Goal: Check status: Check status

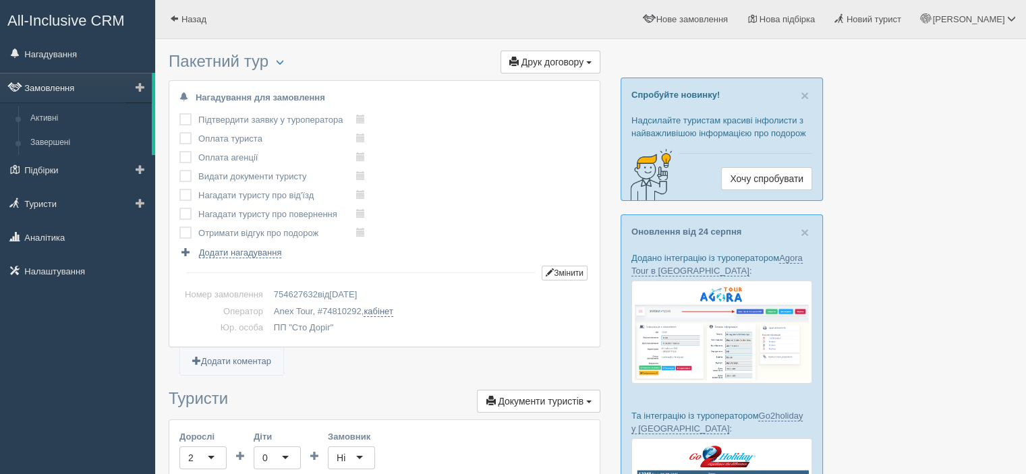
click at [66, 94] on link "Замовлення" at bounding box center [76, 88] width 152 height 30
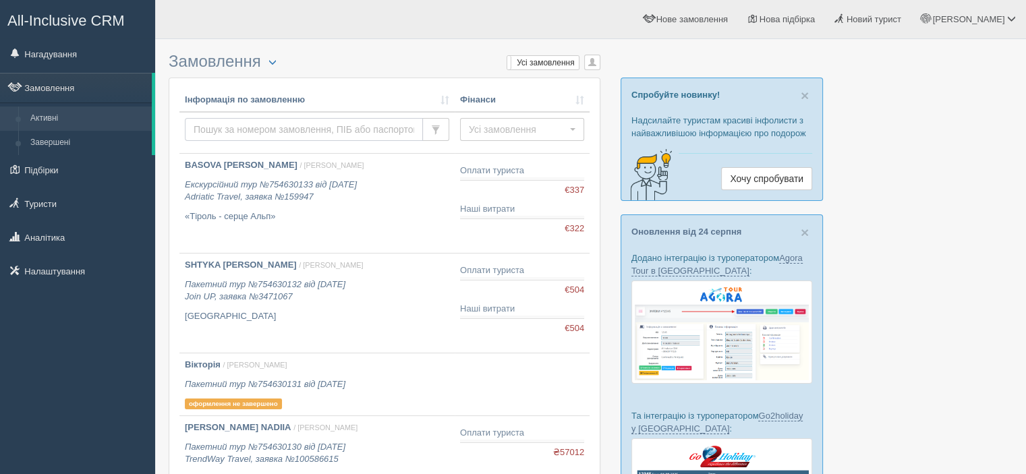
click at [229, 123] on input "text" at bounding box center [304, 129] width 238 height 23
type input "klochko karina"
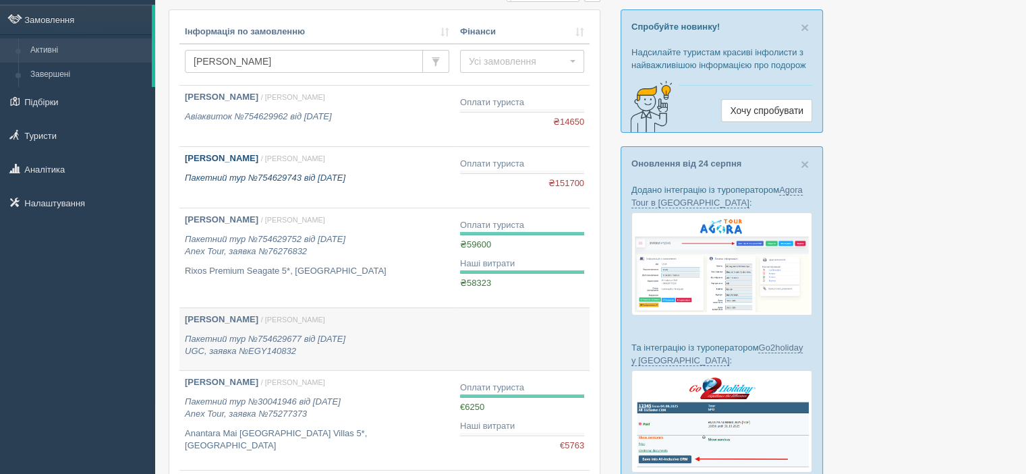
scroll to position [67, 0]
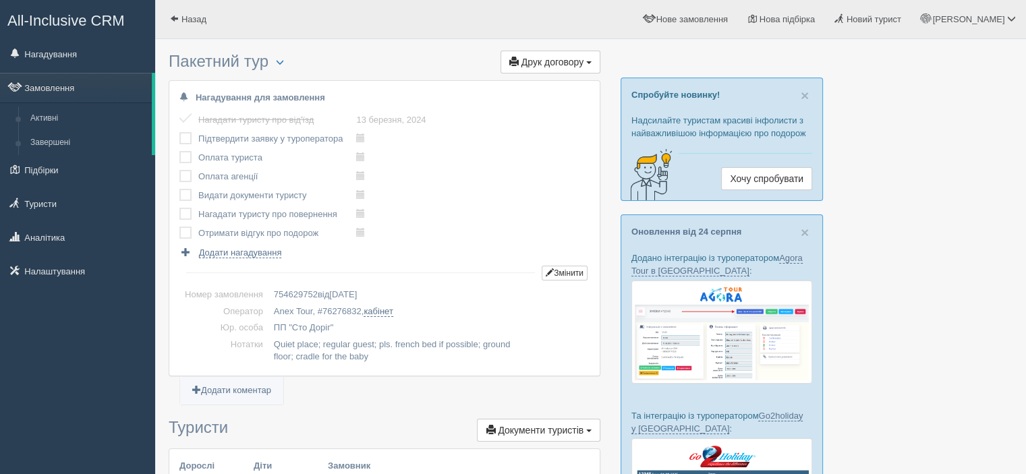
scroll to position [202, 0]
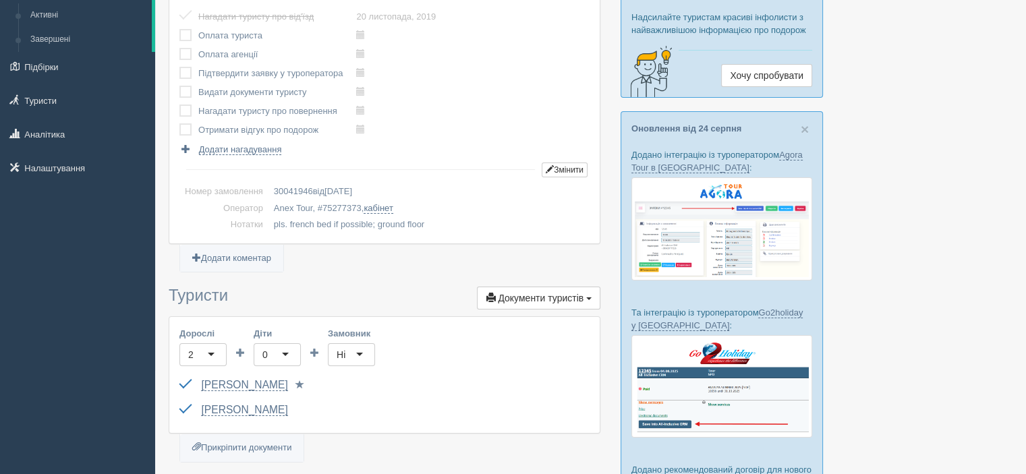
scroll to position [202, 0]
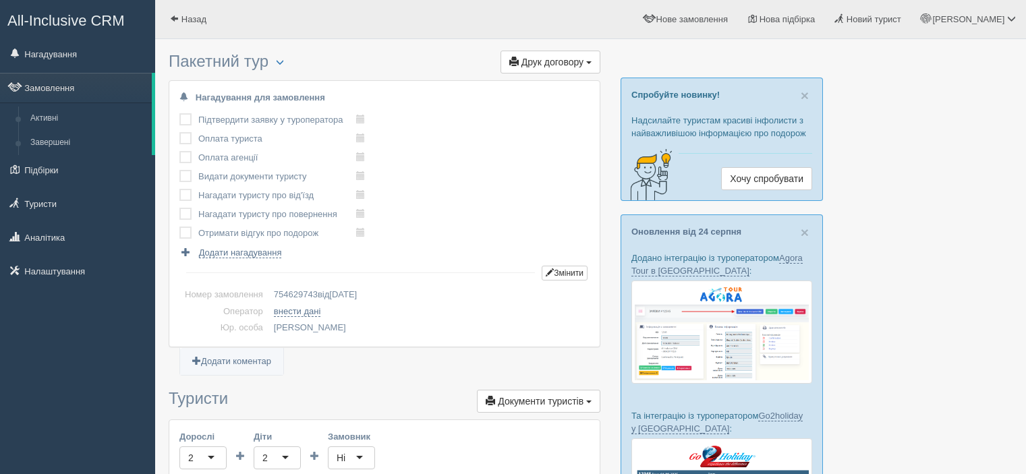
scroll to position [202, 0]
